Goal: Find specific page/section: Find specific page/section

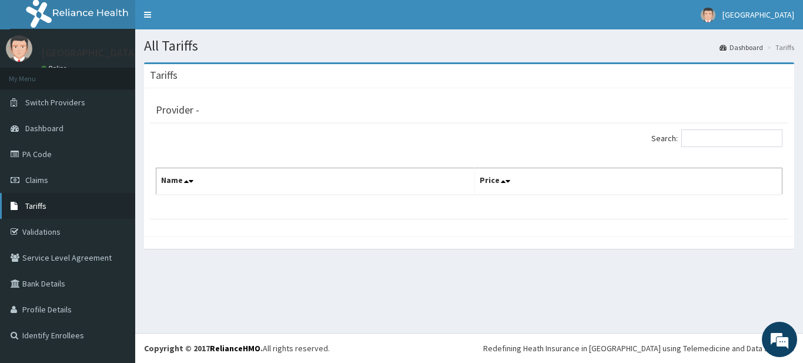
click at [71, 200] on link "Tariffs" at bounding box center [67, 206] width 135 height 26
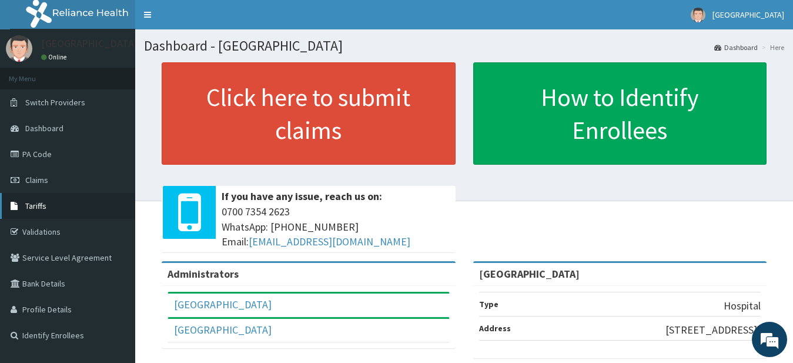
click at [38, 205] on span "Tariffs" at bounding box center [35, 205] width 21 height 11
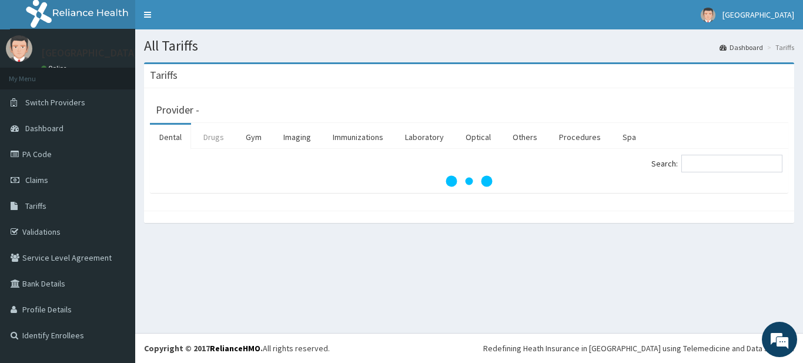
click at [205, 140] on link "Drugs" at bounding box center [213, 137] width 39 height 25
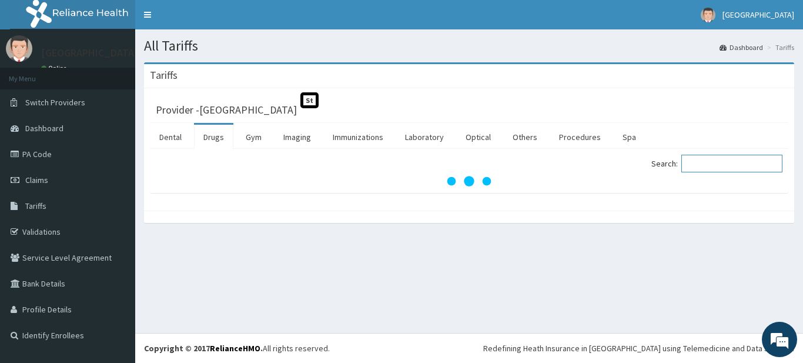
click at [730, 164] on input "Search:" at bounding box center [731, 164] width 101 height 18
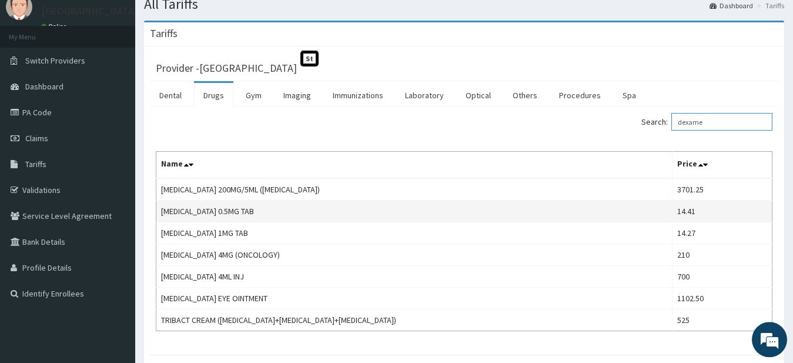
scroll to position [60, 0]
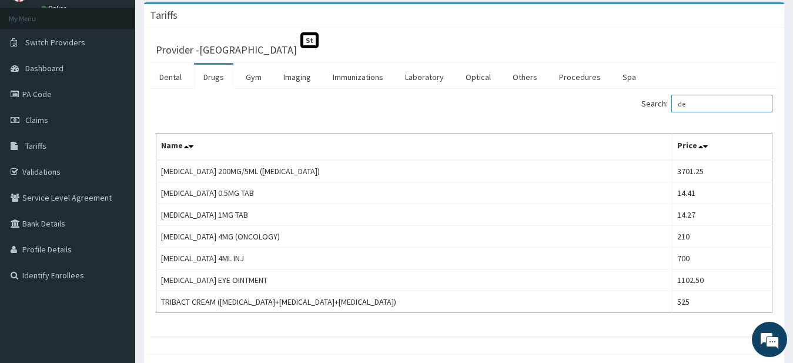
type input "d"
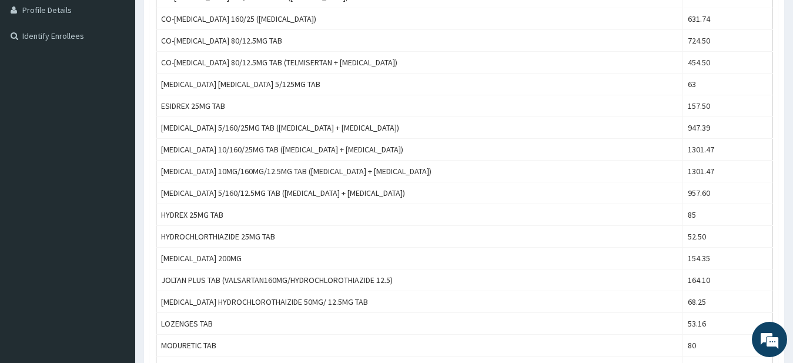
scroll to position [0, 0]
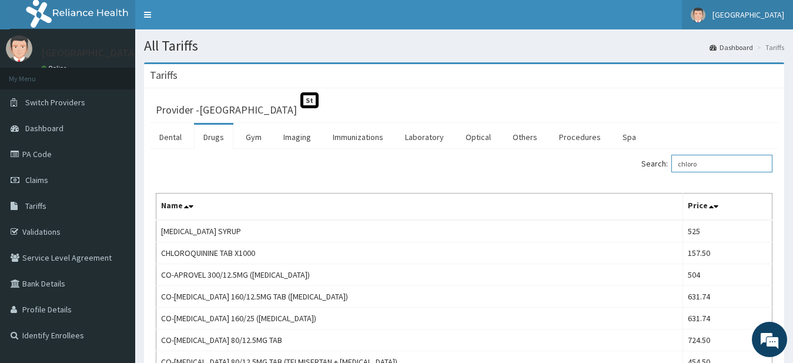
type input "chloro"
